Goal: Navigation & Orientation: Go to known website

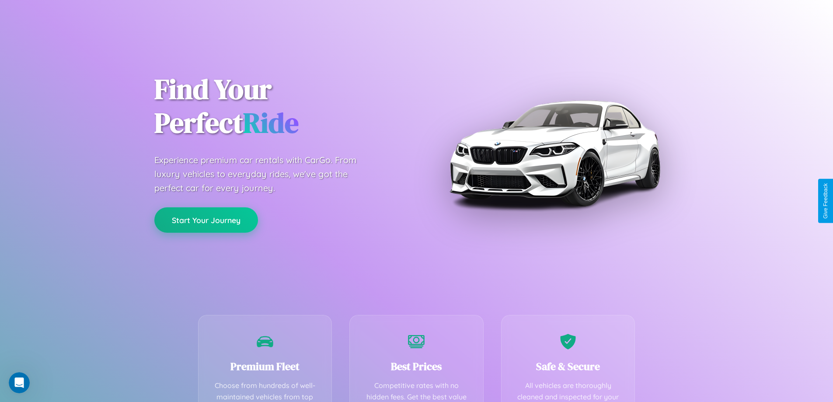
click at [206, 220] on button "Start Your Journey" at bounding box center [206, 219] width 104 height 25
click at [206, 219] on button "Start Your Journey" at bounding box center [206, 219] width 104 height 25
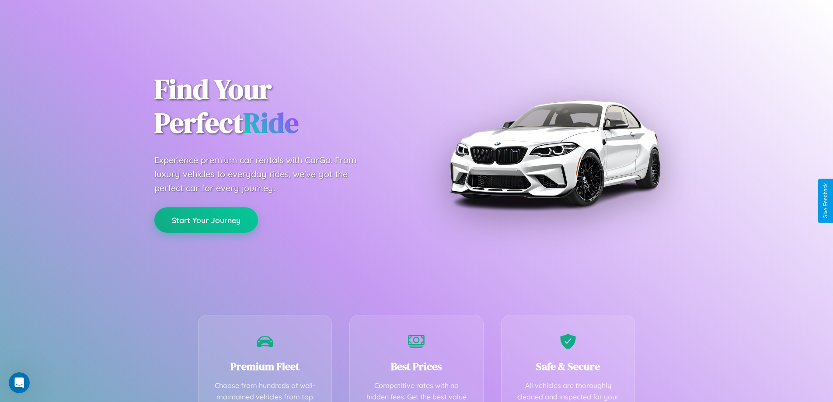
click at [206, 219] on button "Start Your Journey" at bounding box center [206, 219] width 104 height 25
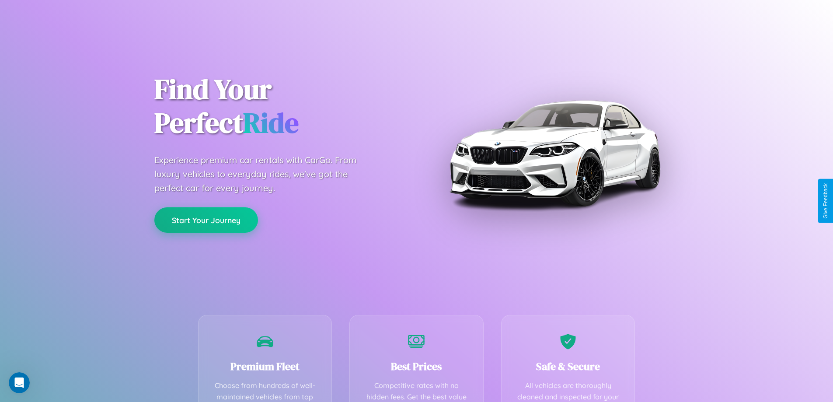
click at [206, 219] on button "Start Your Journey" at bounding box center [206, 219] width 104 height 25
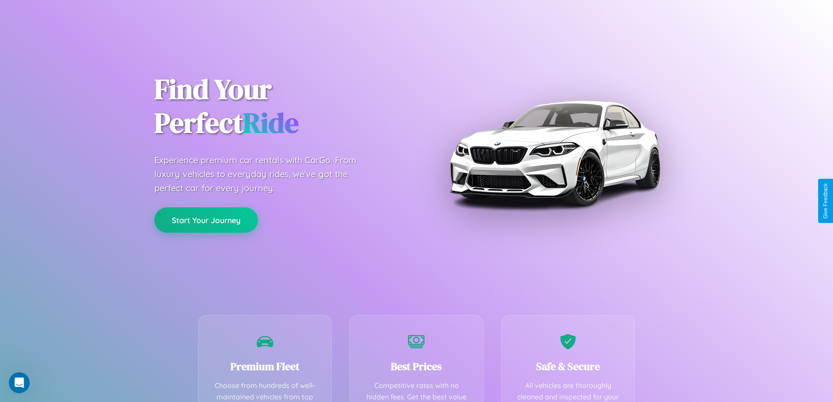
click at [206, 219] on button "Start Your Journey" at bounding box center [206, 219] width 104 height 25
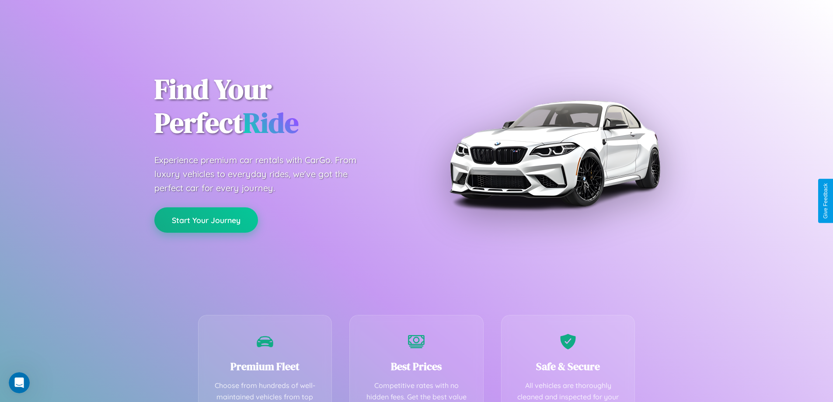
click at [206, 219] on button "Start Your Journey" at bounding box center [206, 219] width 104 height 25
